Goal: Information Seeking & Learning: Learn about a topic

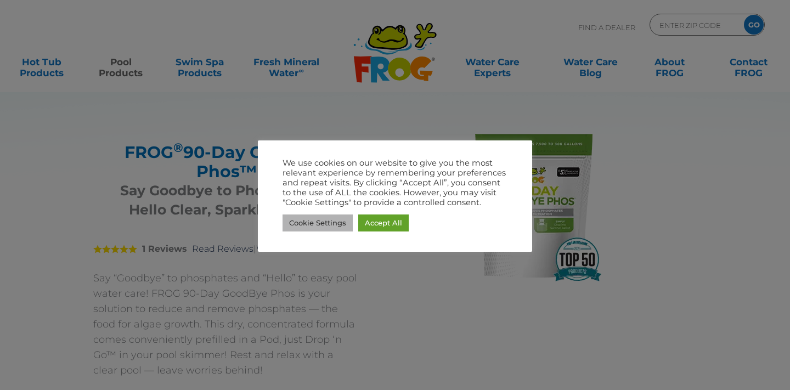
click at [333, 224] on link "Cookie Settings" at bounding box center [318, 223] width 70 height 17
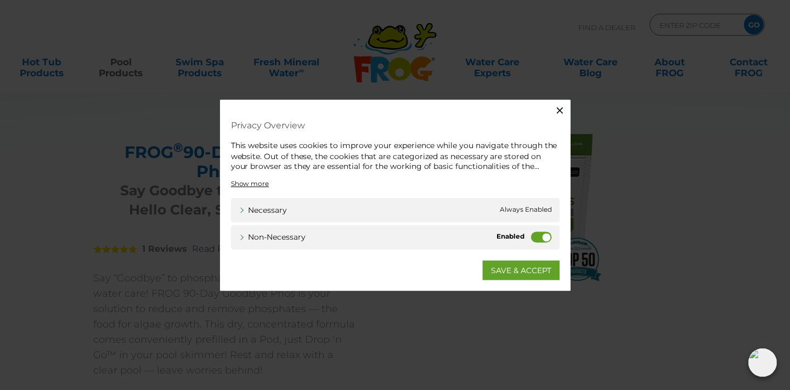
click at [538, 239] on label "Non-necessary" at bounding box center [542, 237] width 21 height 11
click at [0, 0] on input "Non-necessary" at bounding box center [0, 0] width 0 height 0
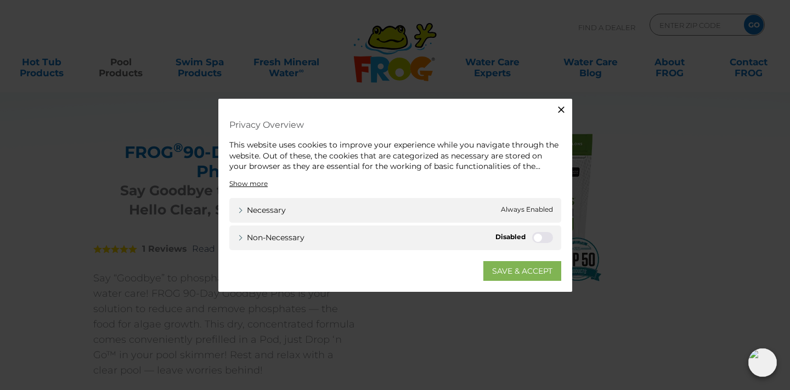
click at [512, 269] on link "SAVE & ACCEPT" at bounding box center [522, 271] width 78 height 20
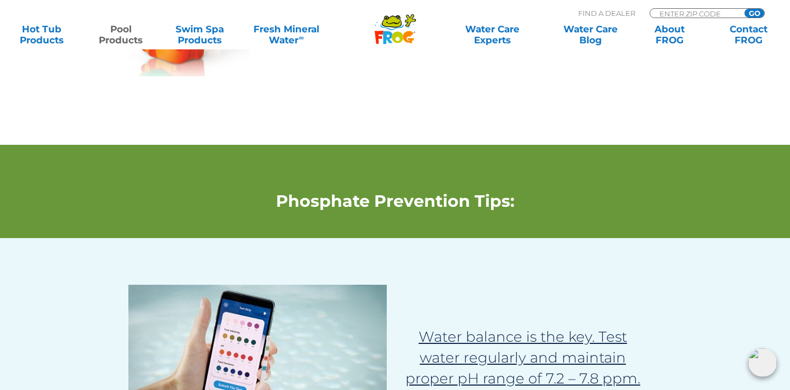
scroll to position [1534, 0]
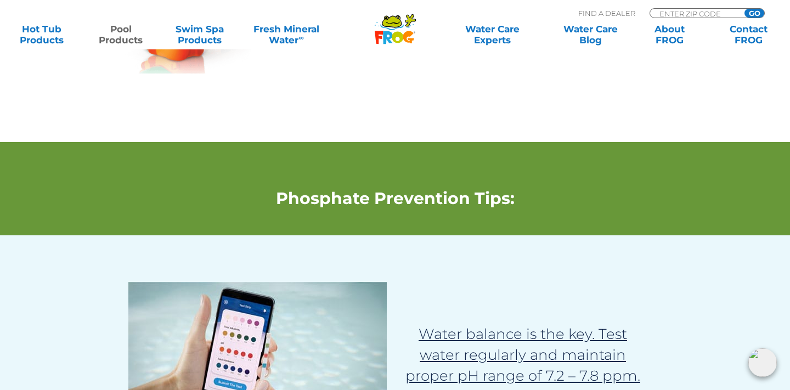
click at [569, 39] on img at bounding box center [563, 1] width 81 height 76
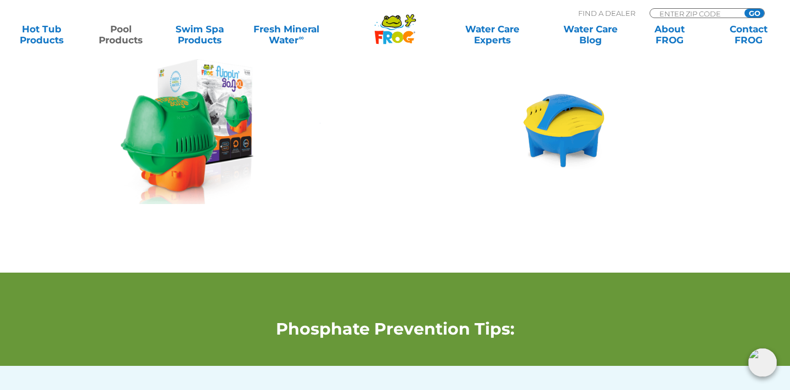
scroll to position [1399, 0]
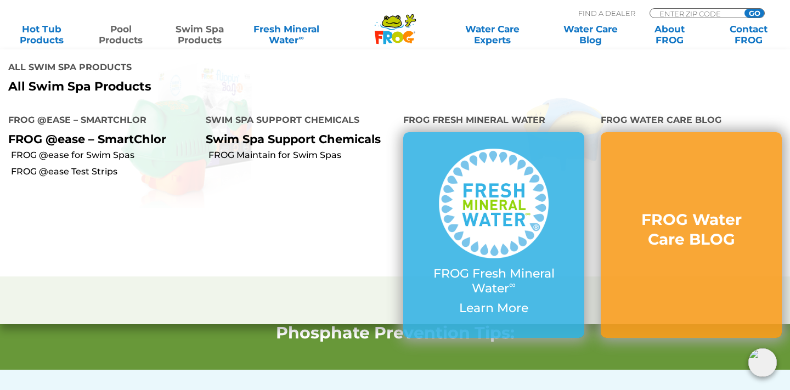
click at [208, 37] on link "Swim Spa Products" at bounding box center [199, 35] width 61 height 22
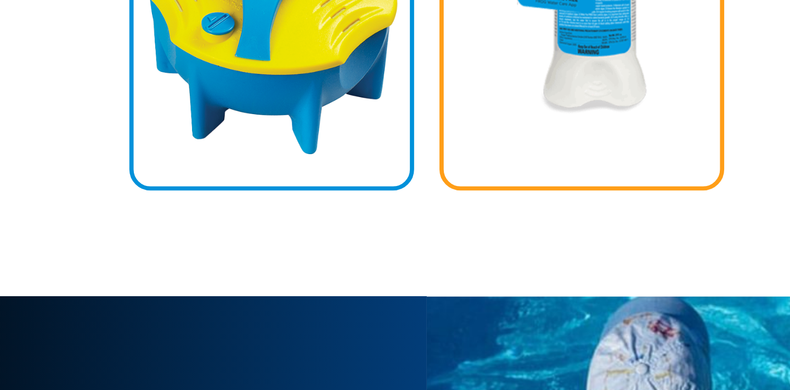
scroll to position [1624, 0]
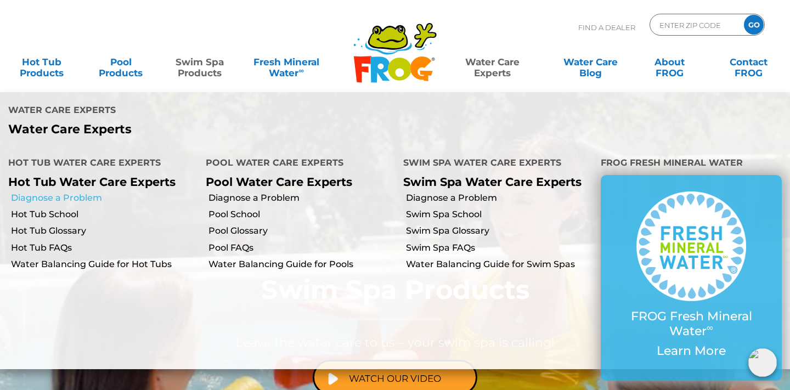
click at [67, 192] on link "Diagnose a Problem" at bounding box center [104, 198] width 187 height 12
click at [422, 192] on link "Diagnose a Problem" at bounding box center [499, 198] width 187 height 12
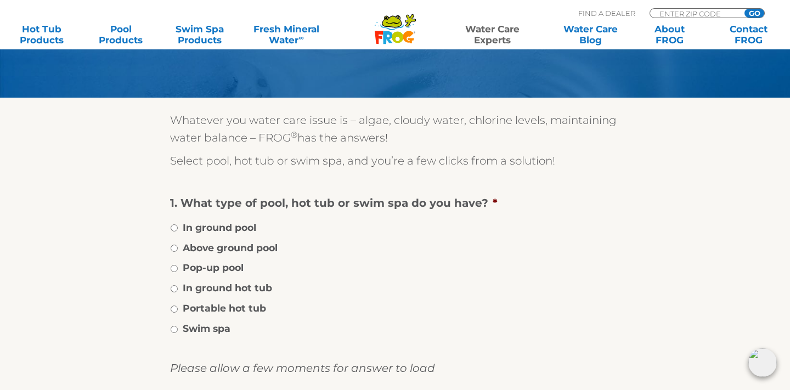
scroll to position [120, 0]
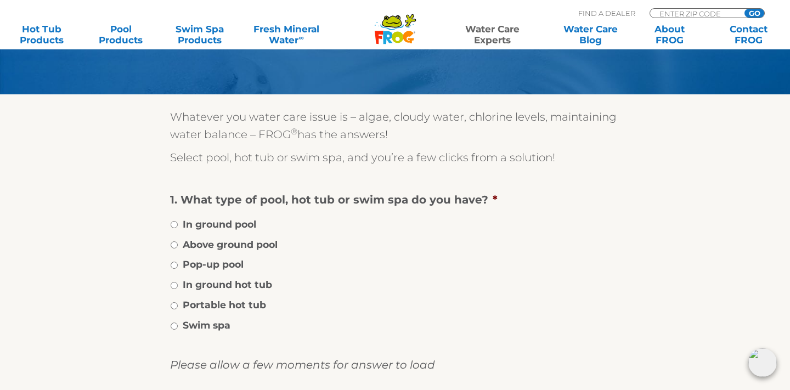
click at [174, 326] on input "Swim spa" at bounding box center [174, 326] width 7 height 7
radio input "true"
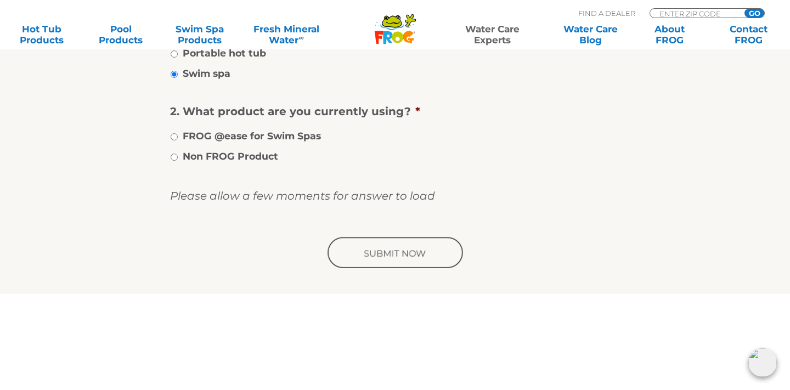
scroll to position [376, 0]
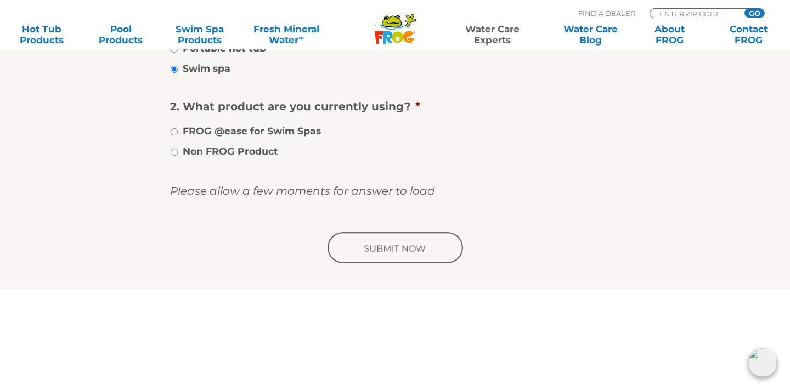
click at [174, 131] on input "FROG @ease for Swim Spas" at bounding box center [174, 131] width 7 height 7
radio input "true"
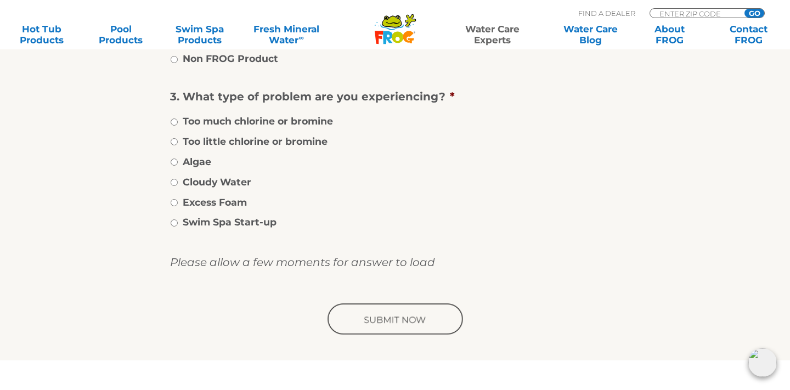
scroll to position [472, 0]
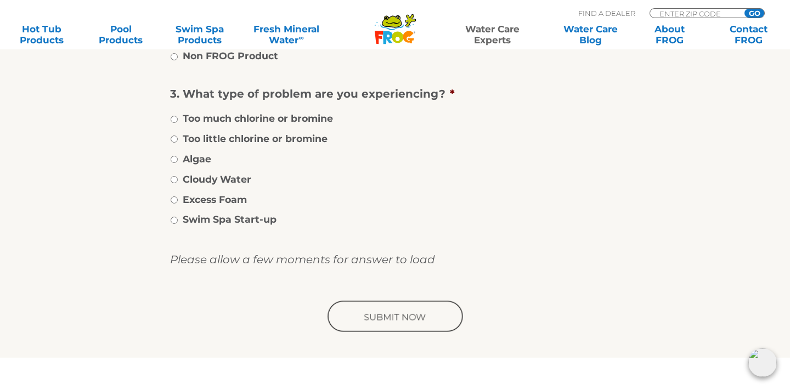
click at [174, 183] on input "Cloudy Water" at bounding box center [174, 179] width 7 height 7
radio input "true"
click at [415, 320] on input "image" at bounding box center [394, 317] width 139 height 35
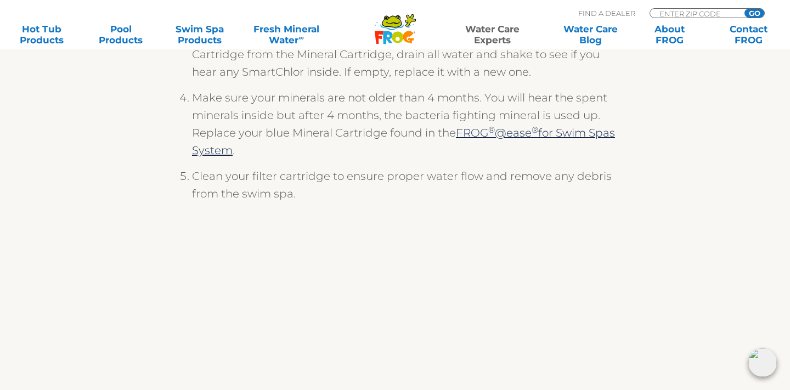
scroll to position [395, 0]
